Goal: Task Accomplishment & Management: Manage account settings

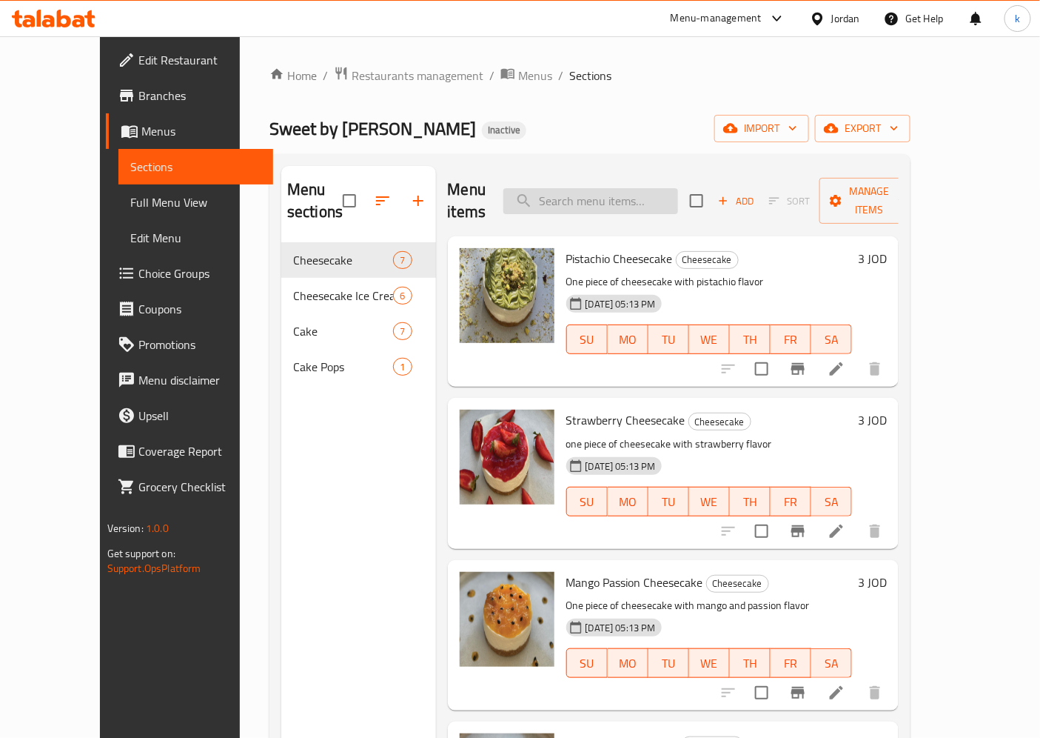
click at [573, 191] on input "search" at bounding box center [591, 201] width 175 height 26
paste input "Toppings"
type input "Toppings"
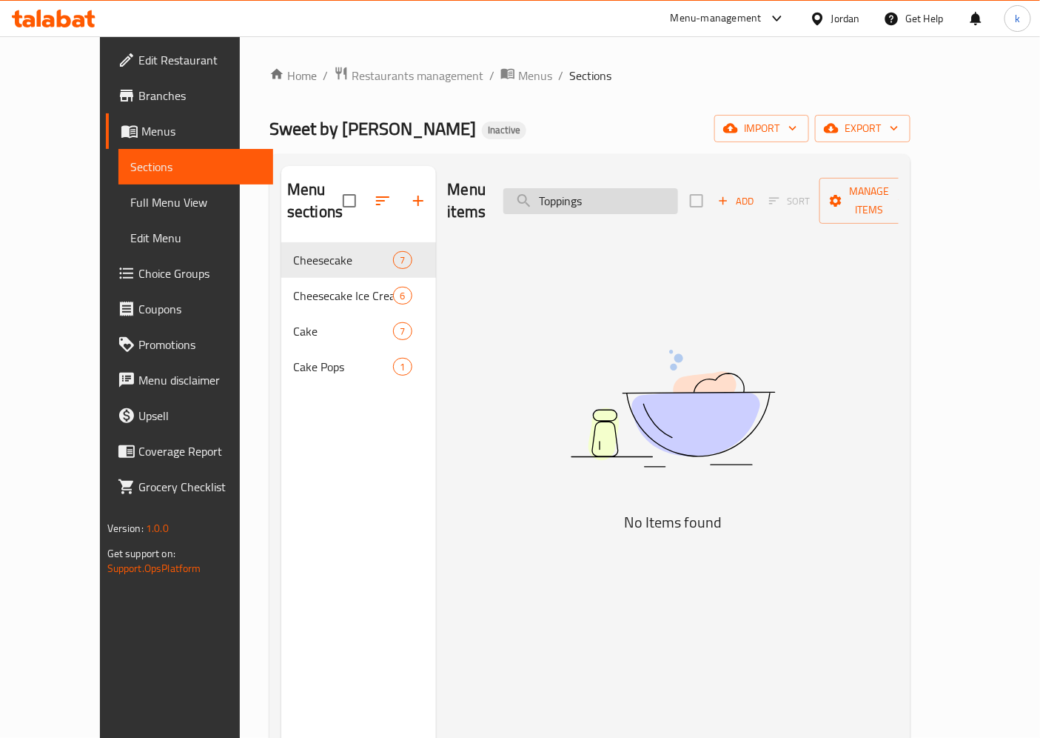
click at [633, 194] on input "Toppings" at bounding box center [591, 201] width 175 height 26
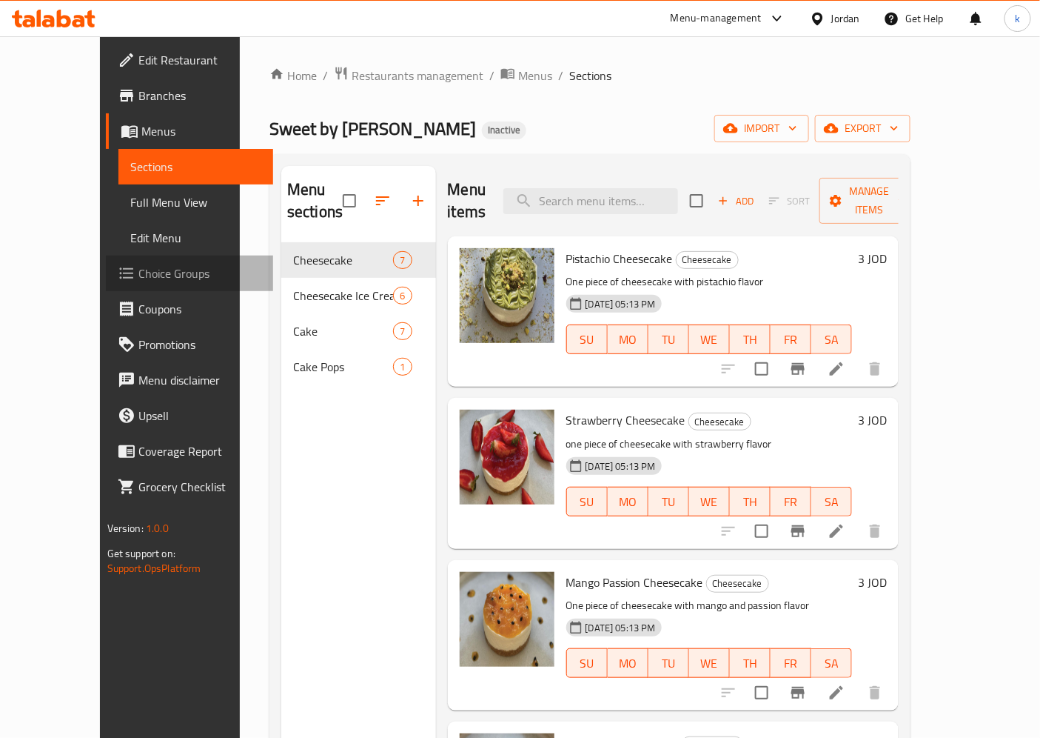
click at [138, 275] on span "Choice Groups" at bounding box center [200, 273] width 124 height 18
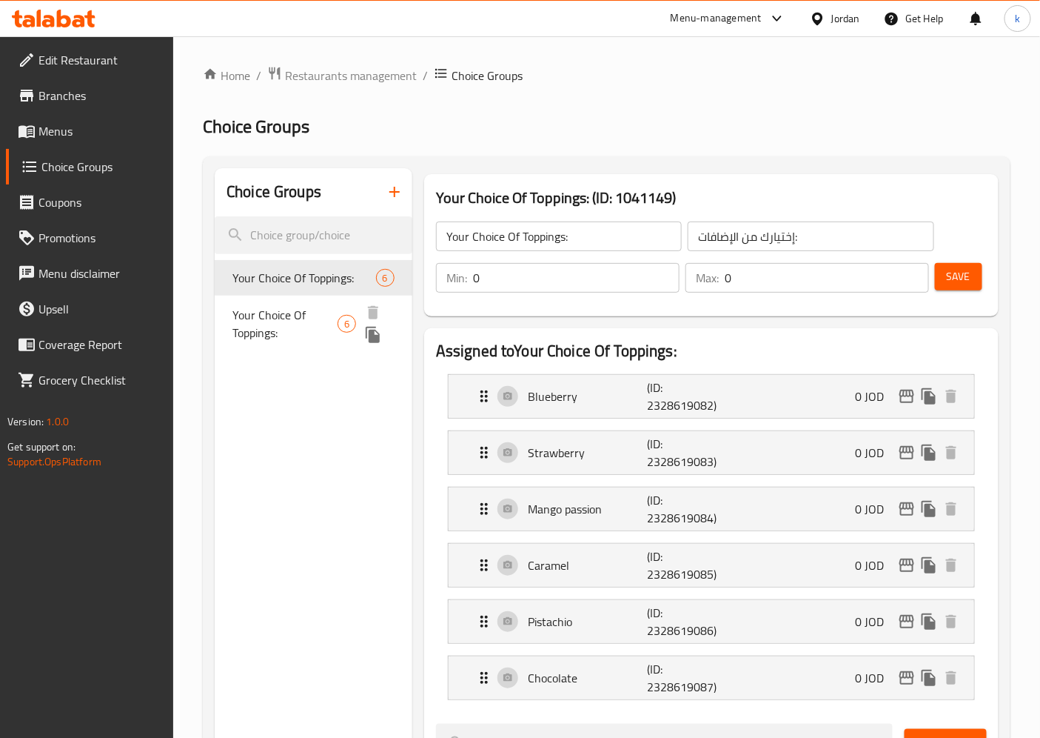
click at [290, 337] on span "Your Choice Of Toppings:" at bounding box center [285, 324] width 105 height 36
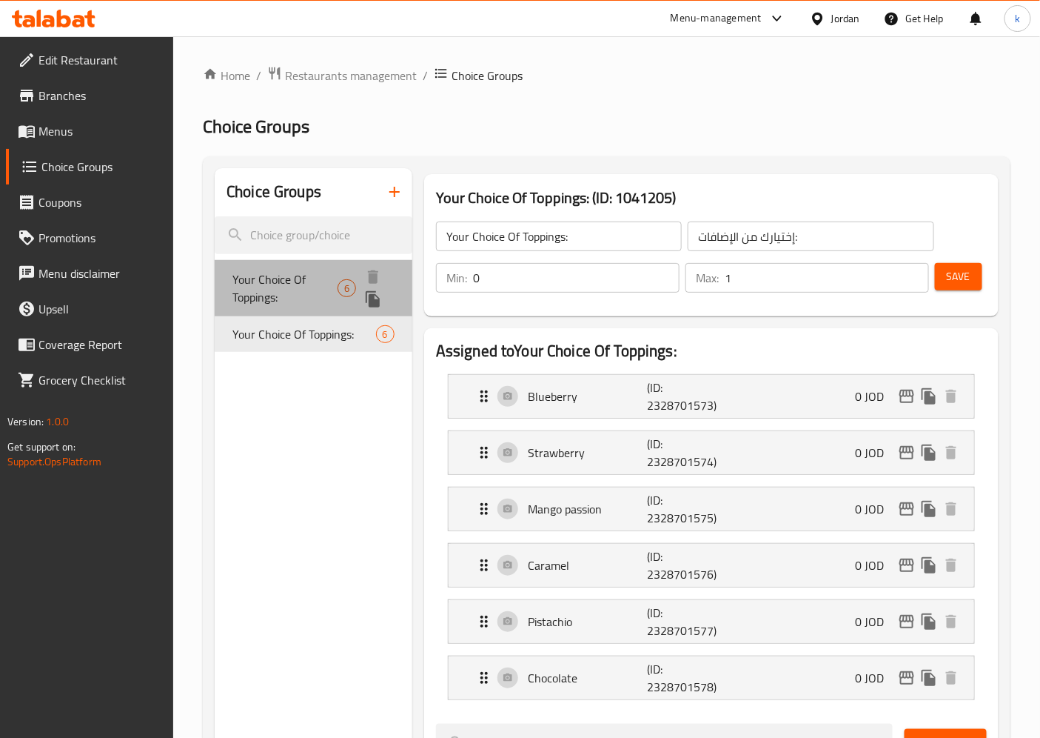
click at [290, 273] on span "Your Choice Of Toppings:" at bounding box center [285, 288] width 105 height 36
type input "0"
